Goal: Task Accomplishment & Management: Manage account settings

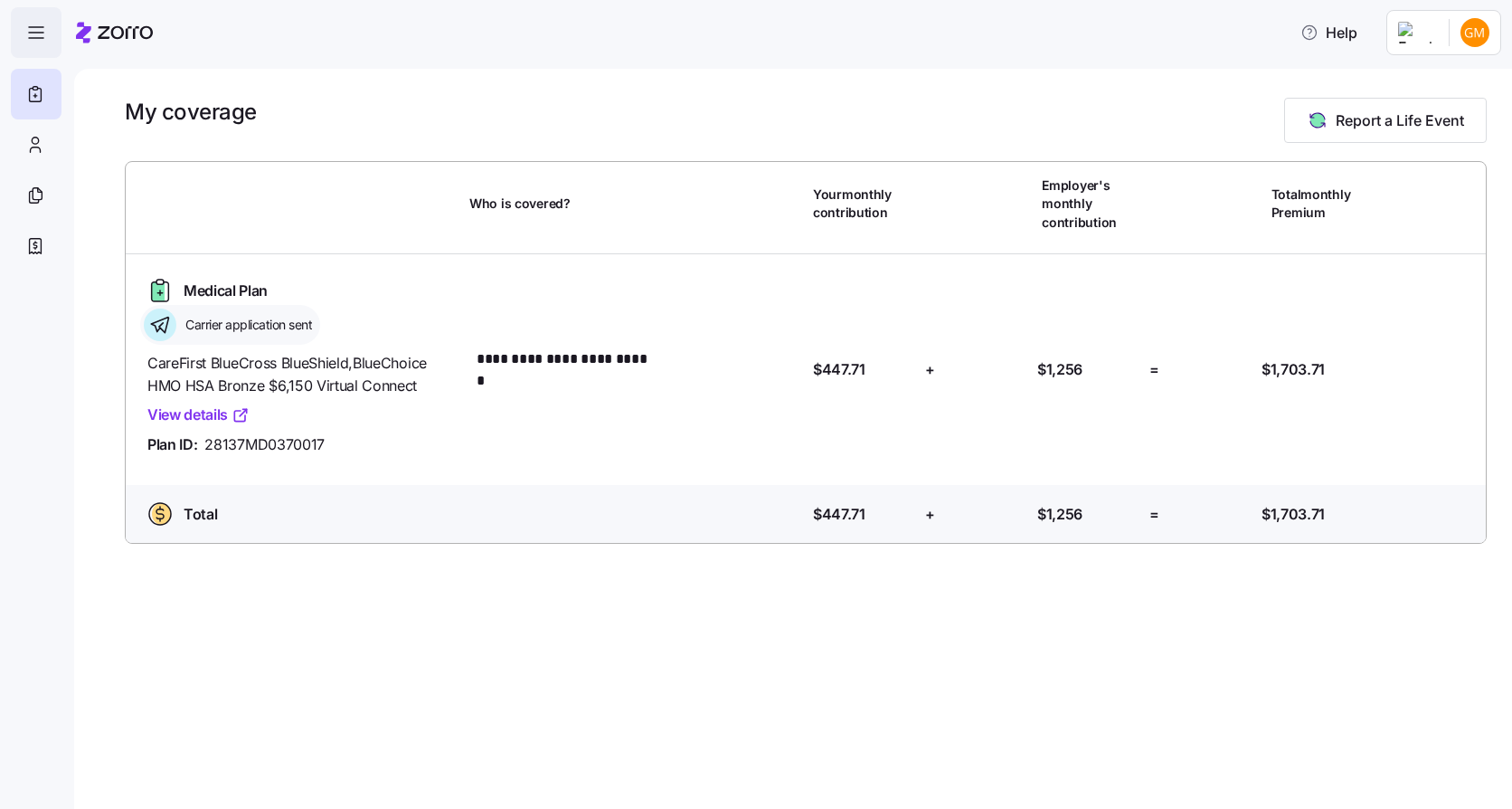
click at [35, 31] on icon "button" at bounding box center [36, 32] width 22 height 22
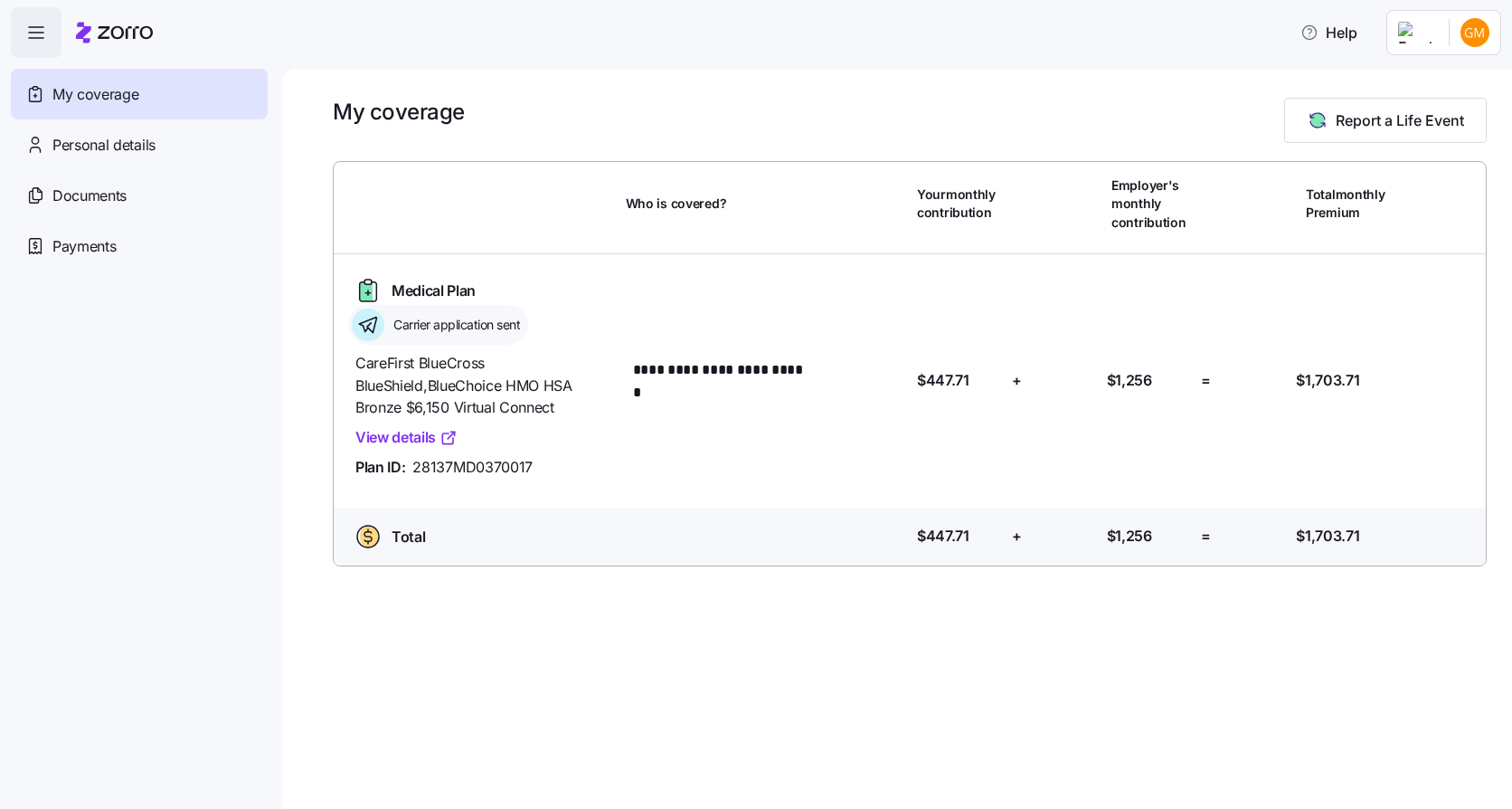
click at [45, 35] on icon "button" at bounding box center [36, 32] width 22 height 22
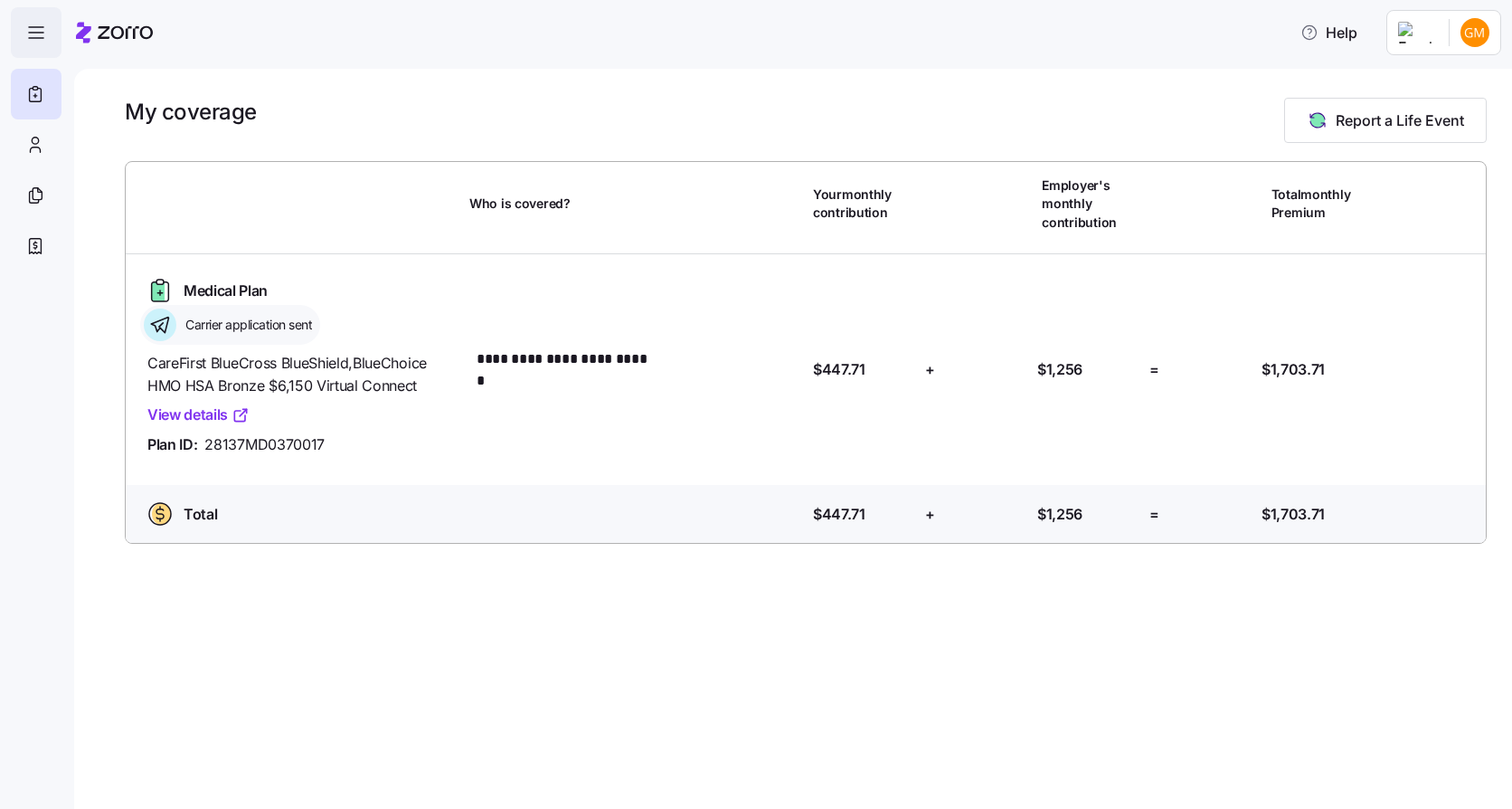
click at [45, 36] on icon "button" at bounding box center [36, 32] width 22 height 22
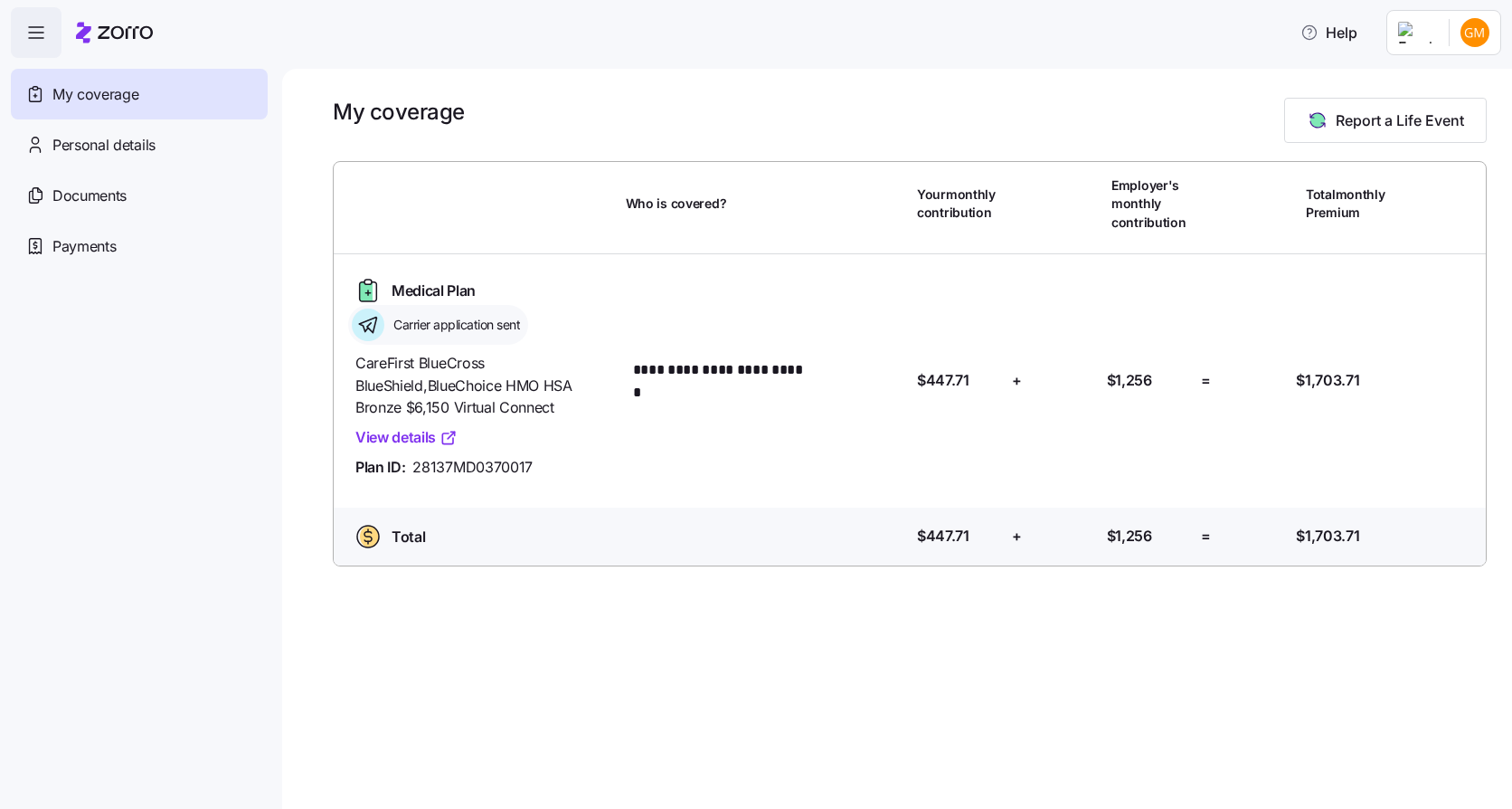
click at [39, 34] on icon "button" at bounding box center [36, 32] width 22 height 22
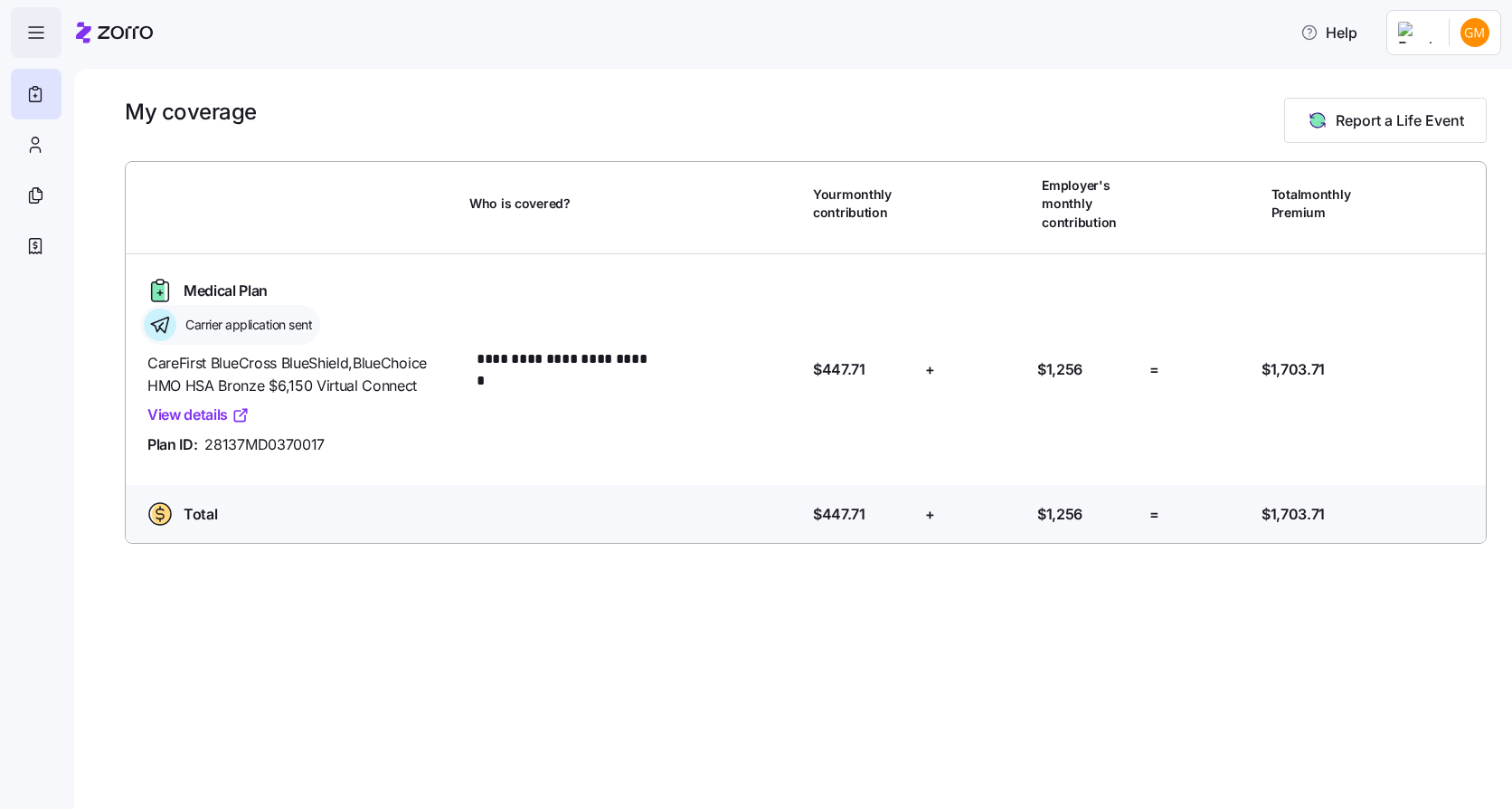
click at [40, 30] on icon "button" at bounding box center [36, 32] width 22 height 22
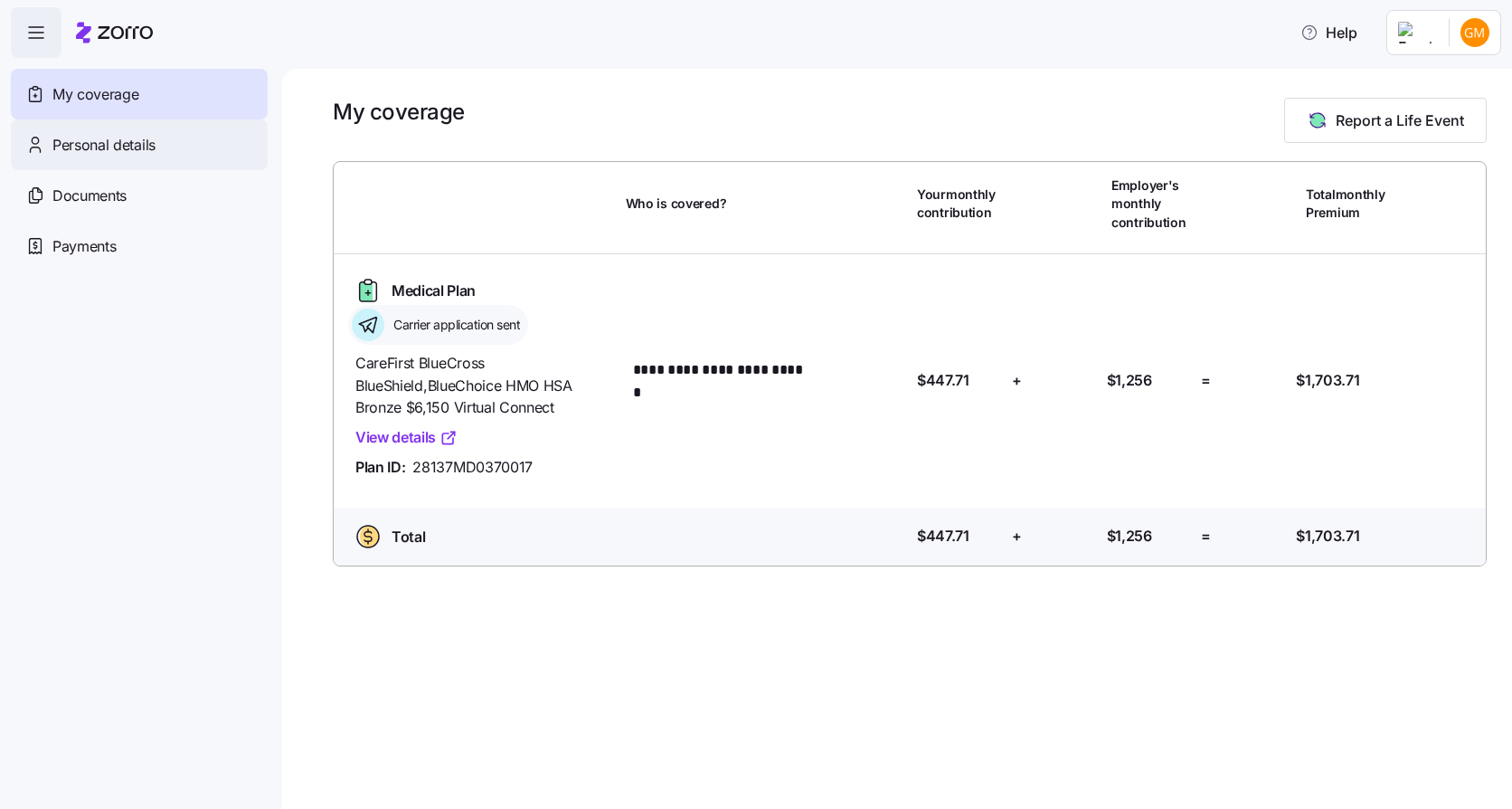
click at [138, 140] on span "Personal details" at bounding box center [104, 146] width 103 height 23
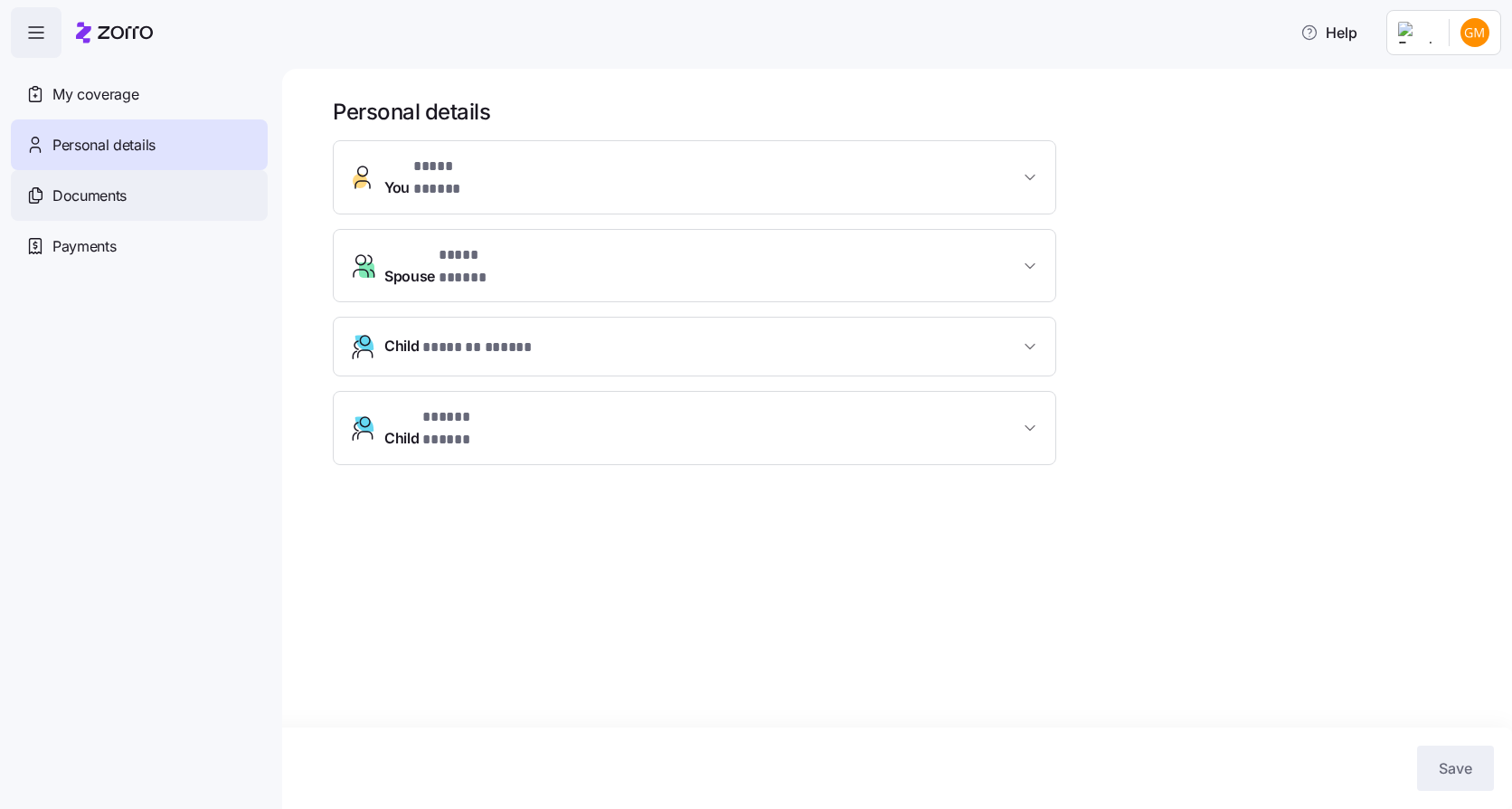
click at [105, 212] on div "Documents" at bounding box center [139, 194] width 257 height 51
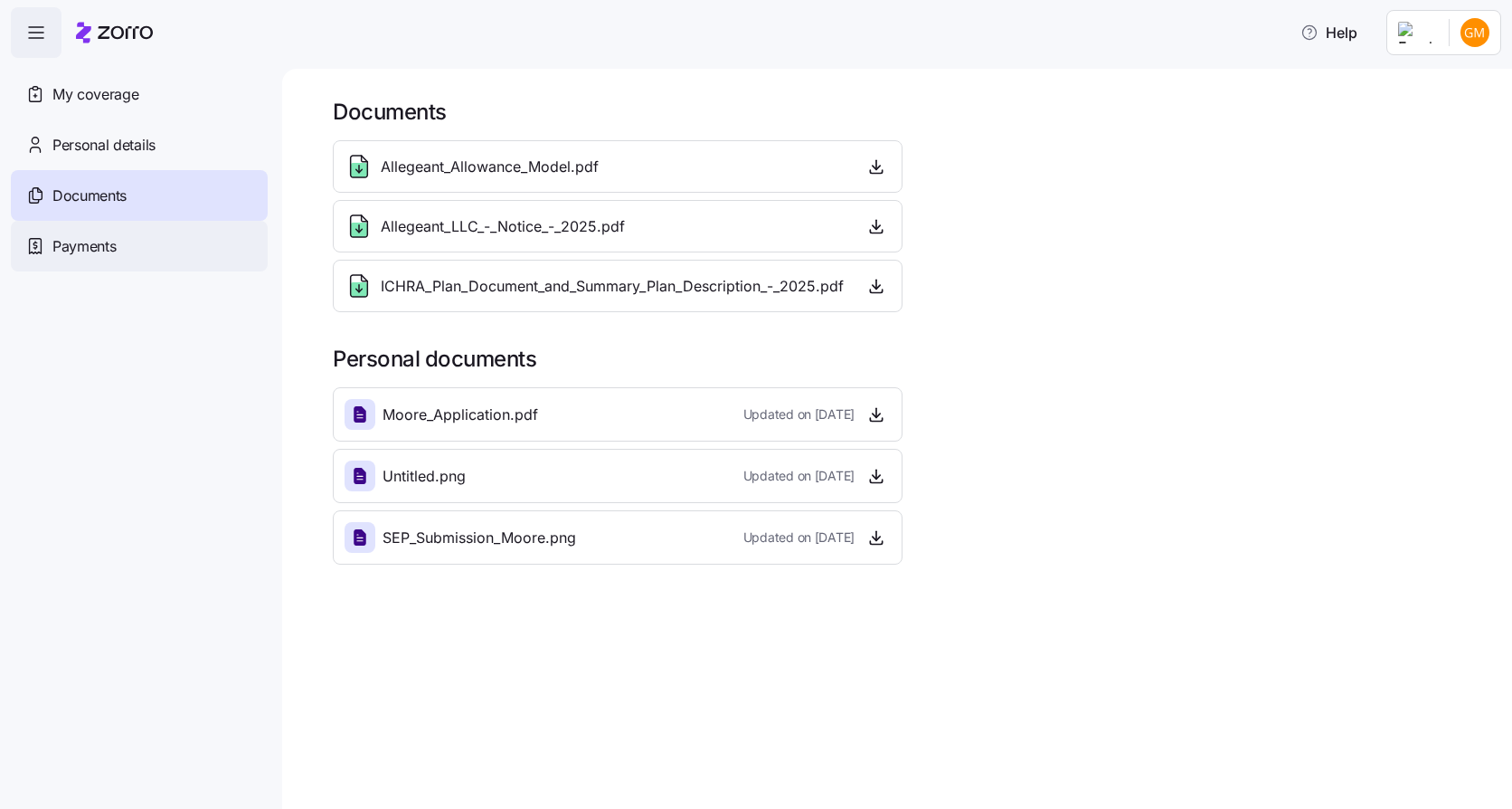
click at [71, 243] on span "Payments" at bounding box center [84, 247] width 63 height 23
